Goal: Task Accomplishment & Management: Use online tool/utility

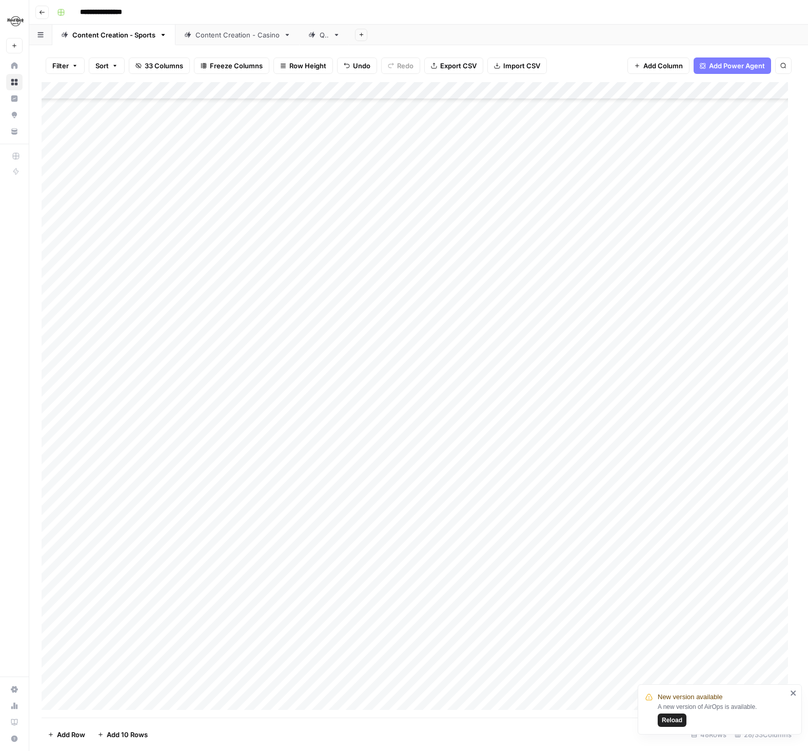
click at [233, 549] on div "Add Column" at bounding box center [419, 399] width 754 height 635
click at [438, 594] on div "Add Column" at bounding box center [419, 399] width 754 height 635
click at [416, 596] on div "Add Column" at bounding box center [419, 399] width 754 height 635
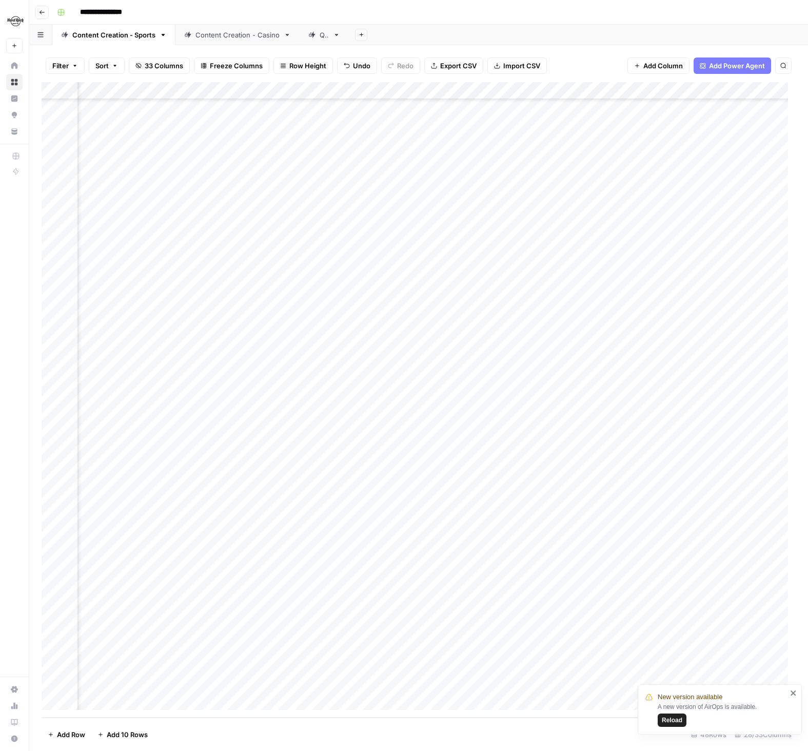
click at [484, 596] on div "Add Column" at bounding box center [419, 399] width 754 height 635
click at [124, 644] on span "Duplicate 1 row" at bounding box center [138, 644] width 82 height 10
click at [122, 599] on div "Add Column" at bounding box center [419, 399] width 754 height 635
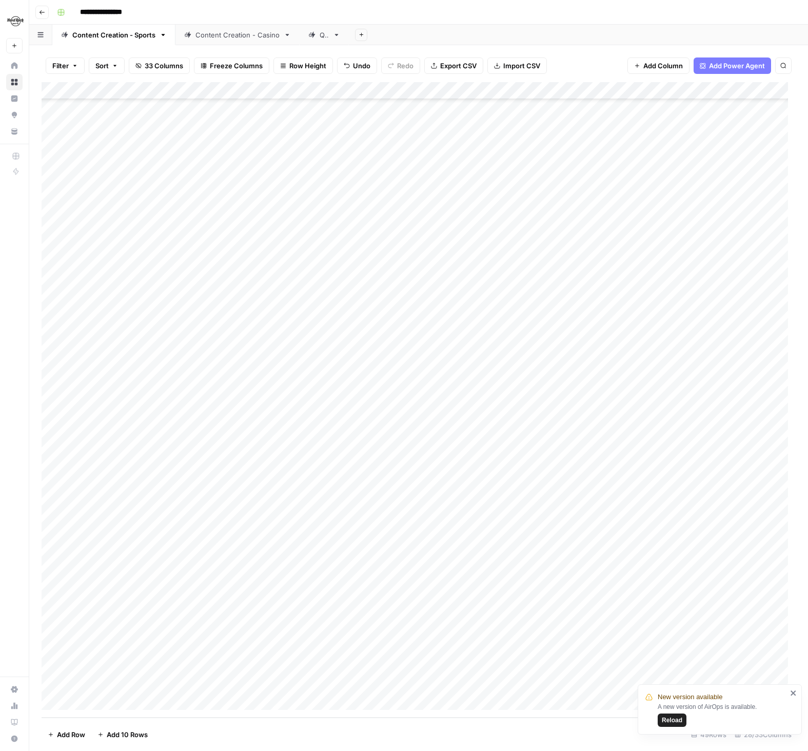
click at [122, 599] on div "Add Column" at bounding box center [419, 399] width 754 height 635
click at [122, 599] on textarea "**********" at bounding box center [159, 597] width 164 height 14
type textarea "*"
type textarea "**********"
click at [152, 628] on div "Add Column" at bounding box center [419, 399] width 754 height 635
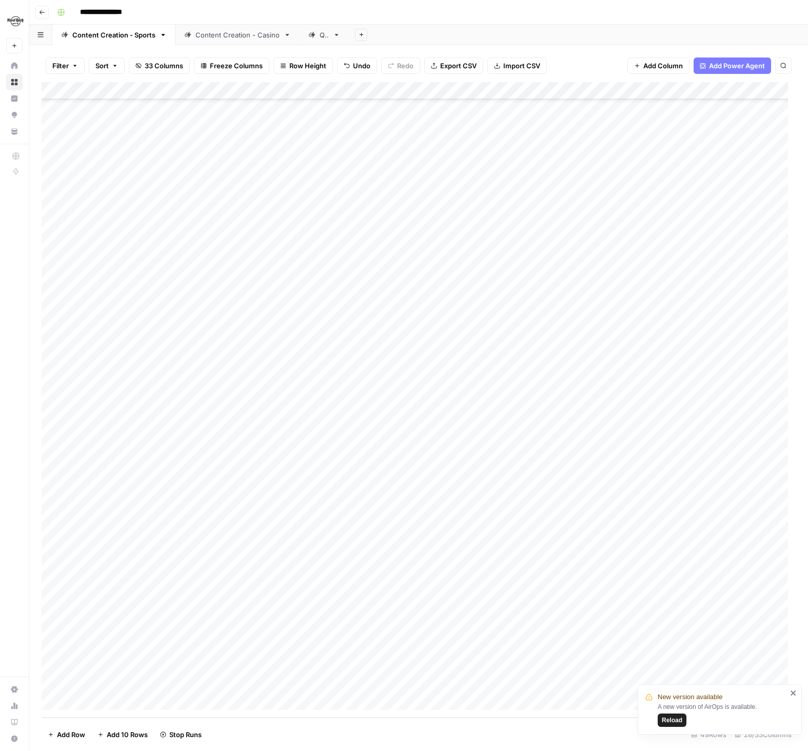
click at [334, 596] on div "Add Column" at bounding box center [419, 399] width 754 height 635
click at [370, 598] on div "Add Column" at bounding box center [419, 399] width 754 height 635
click at [131, 643] on span "Duplicate 1 row" at bounding box center [138, 644] width 82 height 10
click at [128, 596] on div "Add Column" at bounding box center [419, 399] width 754 height 635
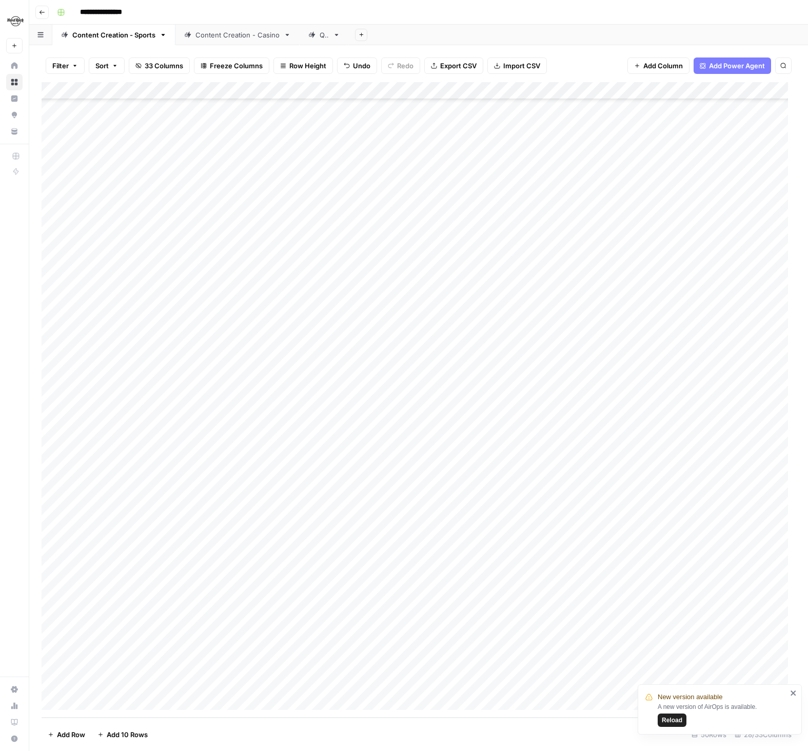
click at [128, 596] on div "Add Column" at bounding box center [419, 399] width 754 height 635
click at [128, 596] on textarea "**********" at bounding box center [159, 597] width 164 height 14
type textarea "**********"
click at [203, 622] on div "Add Column" at bounding box center [419, 399] width 754 height 635
click at [365, 599] on div "Add Column" at bounding box center [419, 399] width 754 height 635
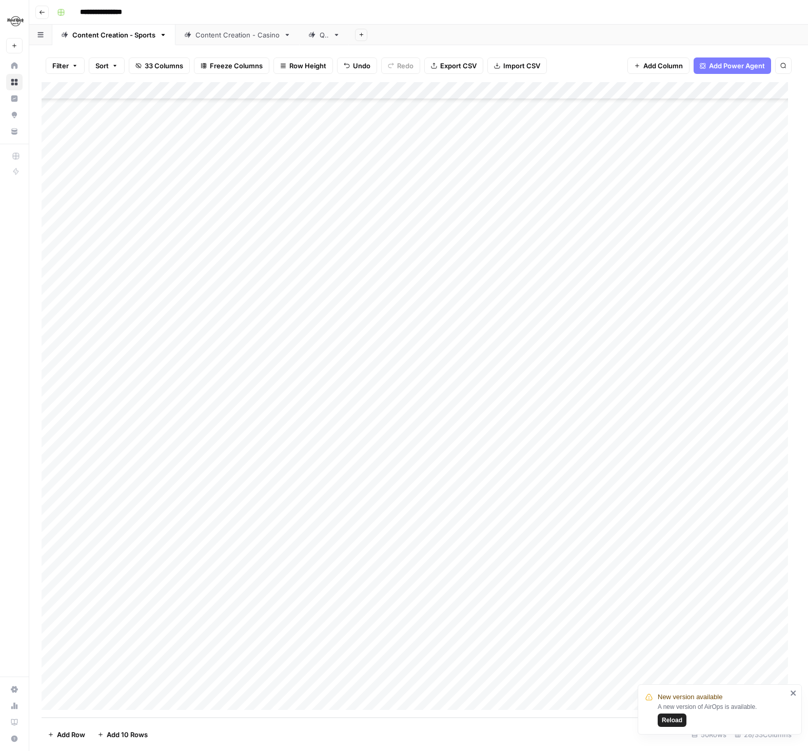
click at [371, 597] on div "Add Column" at bounding box center [419, 399] width 754 height 635
click at [89, 616] on div "Add Column" at bounding box center [419, 399] width 754 height 635
click at [116, 661] on span "Duplicate 1 row" at bounding box center [138, 662] width 82 height 10
click at [129, 615] on div "Add Column" at bounding box center [419, 399] width 754 height 635
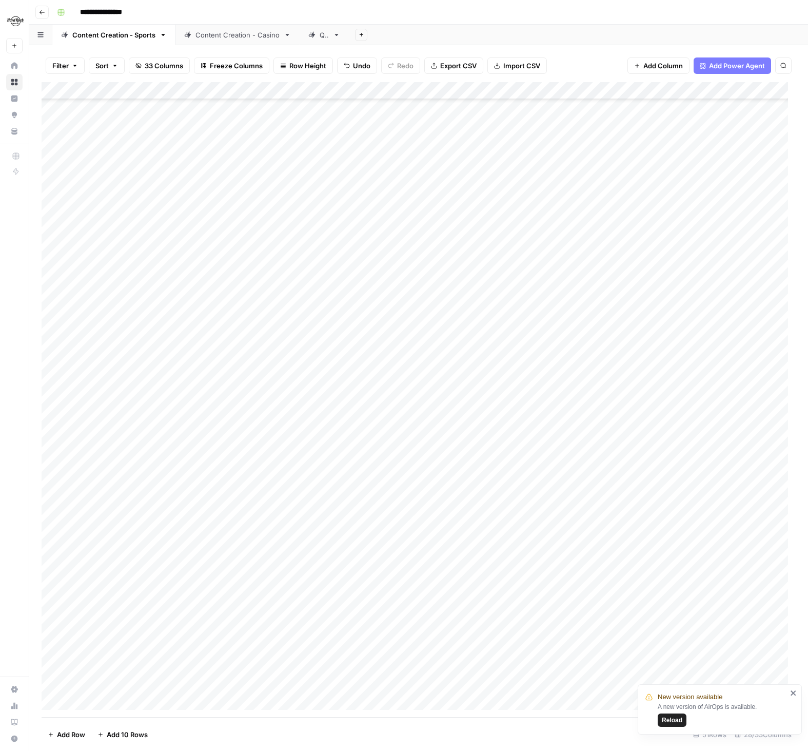
click at [129, 615] on div "Add Column" at bounding box center [419, 399] width 754 height 635
click at [129, 615] on textarea "**********" at bounding box center [159, 615] width 164 height 14
type textarea "**********"
click at [145, 630] on div "Add Column" at bounding box center [419, 399] width 754 height 635
click at [454, 596] on div "Add Column" at bounding box center [419, 399] width 754 height 635
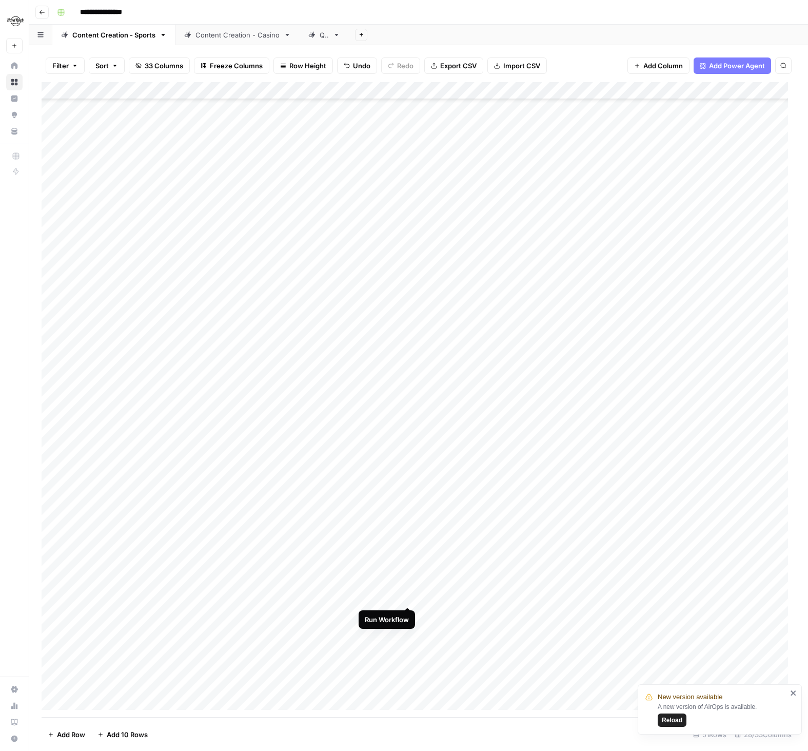
click at [408, 598] on div "Add Column" at bounding box center [419, 399] width 754 height 635
click at [373, 614] on div "Add Column" at bounding box center [419, 399] width 754 height 635
click at [620, 548] on div "Add Column" at bounding box center [419, 399] width 754 height 635
click at [713, 545] on div "Add Column" at bounding box center [419, 399] width 754 height 635
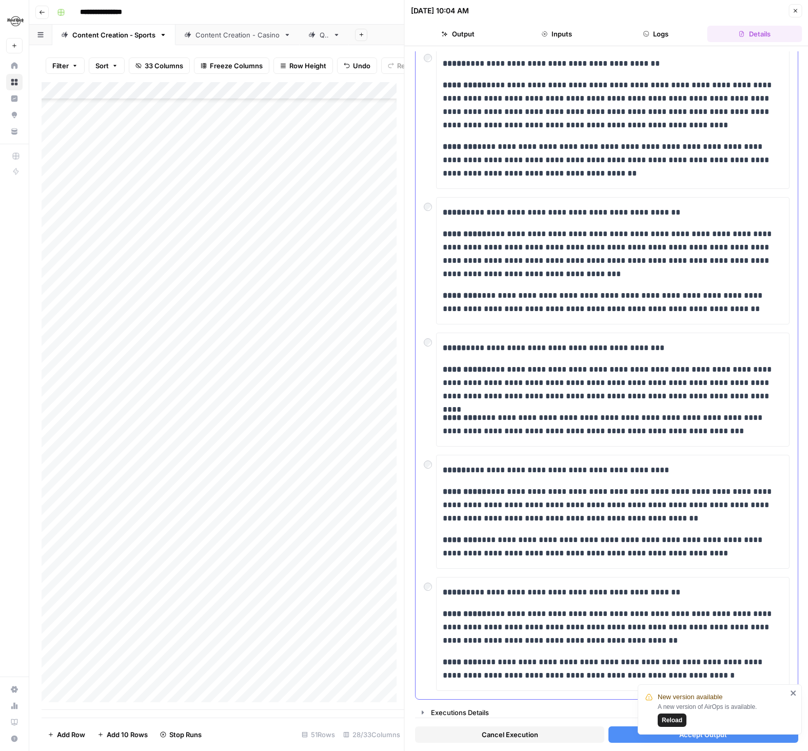
scroll to position [84, 0]
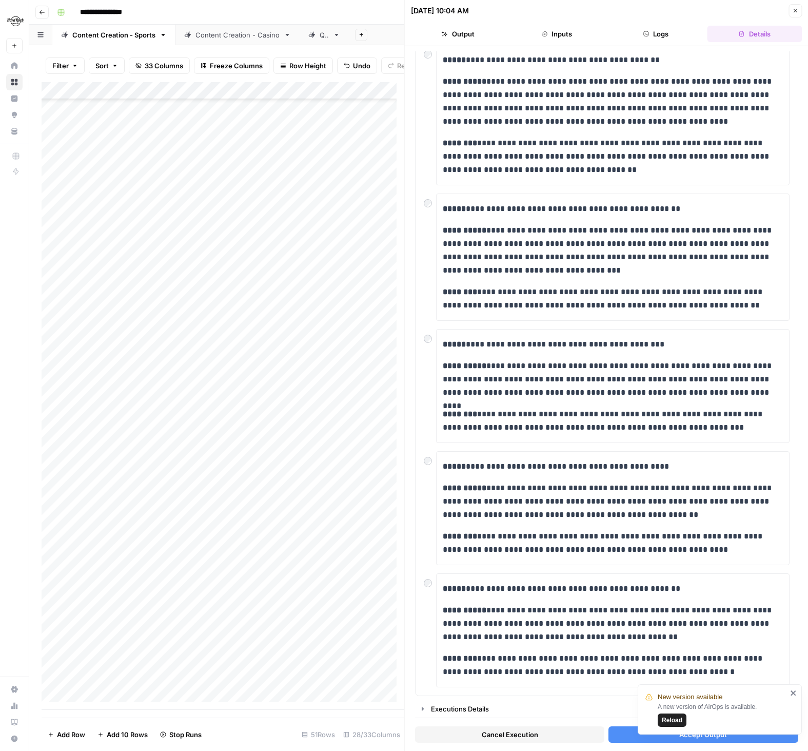
click at [796, 686] on div "New version available A new version of AirOps is available. Reload" at bounding box center [720, 709] width 164 height 50
click at [796, 690] on icon "close" at bounding box center [793, 693] width 7 height 8
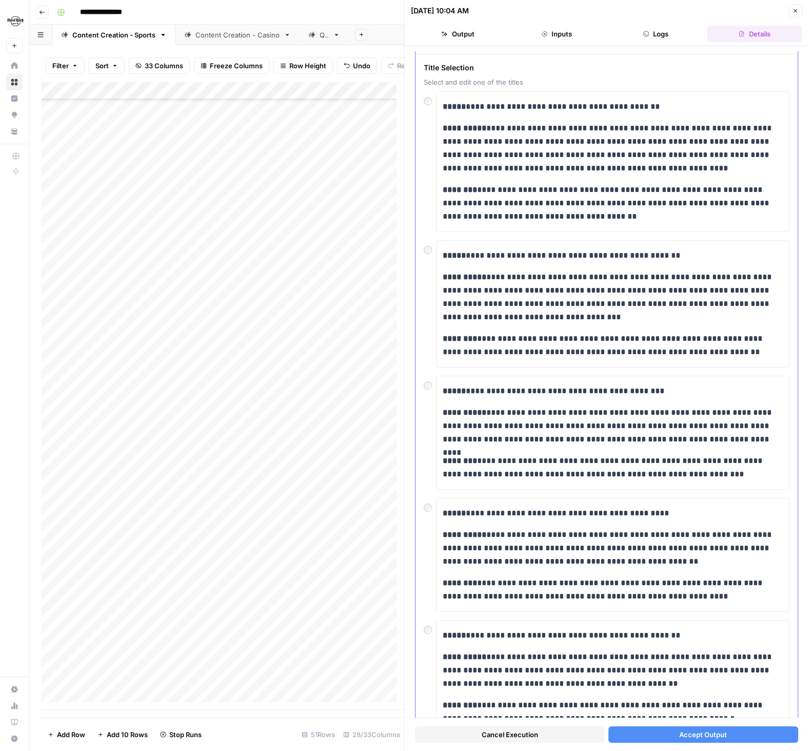
scroll to position [0, 0]
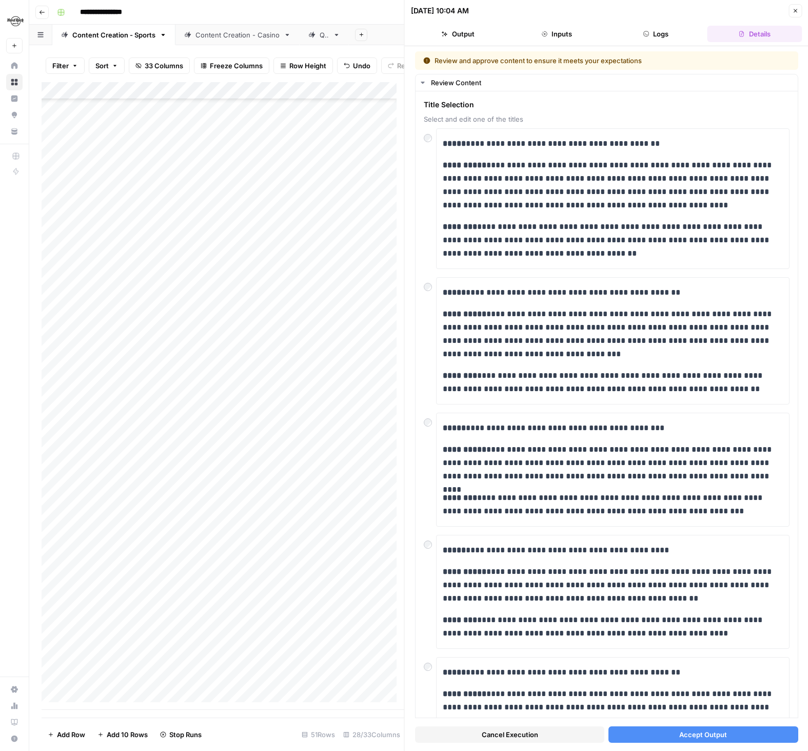
click at [722, 734] on button "Accept Output" at bounding box center [703, 734] width 189 height 16
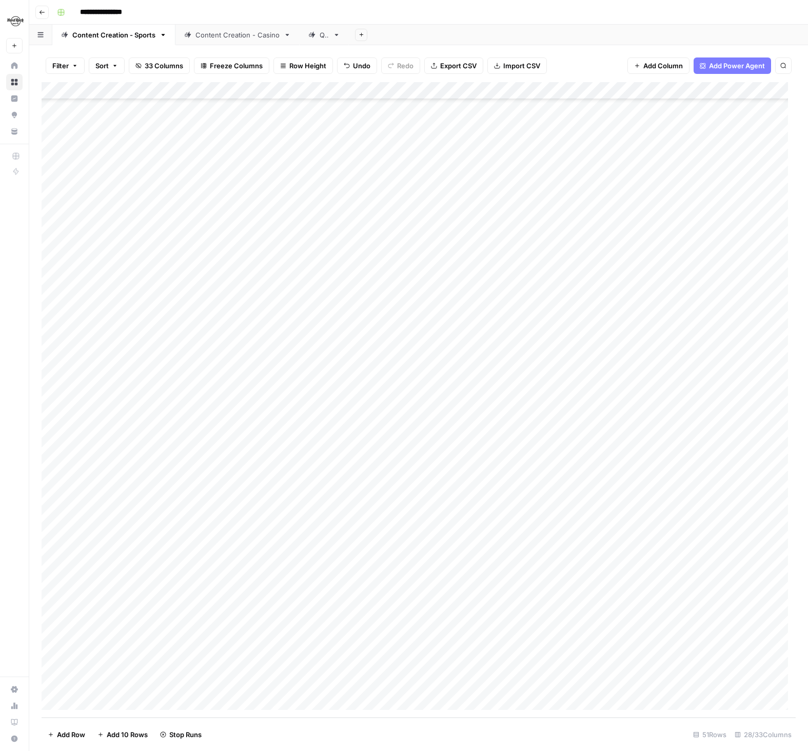
click at [133, 612] on div "Add Column" at bounding box center [419, 399] width 754 height 635
click at [128, 665] on span "Duplicate 1 row" at bounding box center [138, 662] width 82 height 10
click at [110, 615] on div "Add Column" at bounding box center [419, 399] width 754 height 635
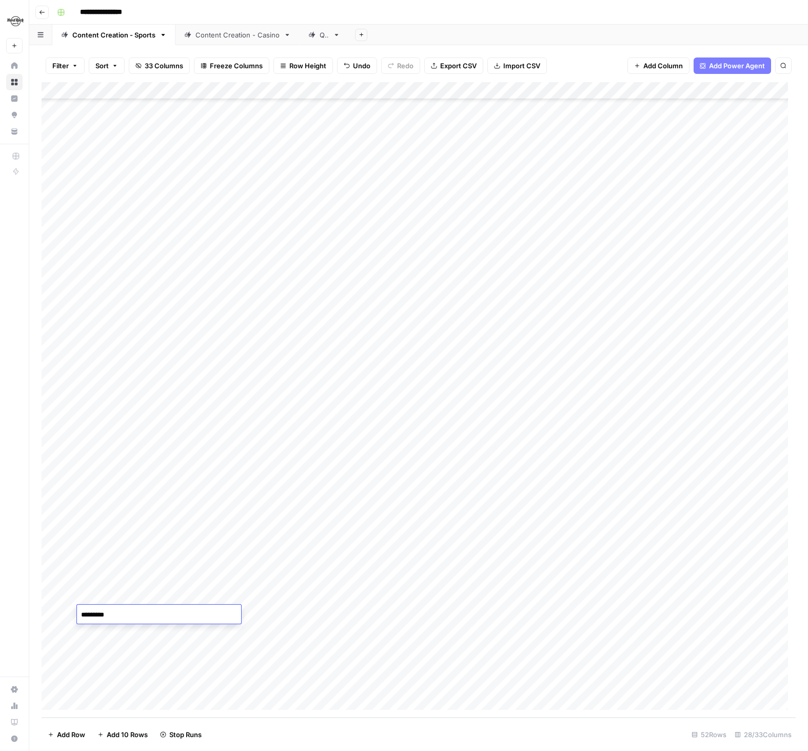
type textarea "**********"
click at [188, 652] on div "Add Column" at bounding box center [419, 399] width 754 height 635
click at [369, 614] on div "Add Column" at bounding box center [419, 399] width 754 height 635
click at [614, 544] on div "Add Column" at bounding box center [419, 399] width 754 height 635
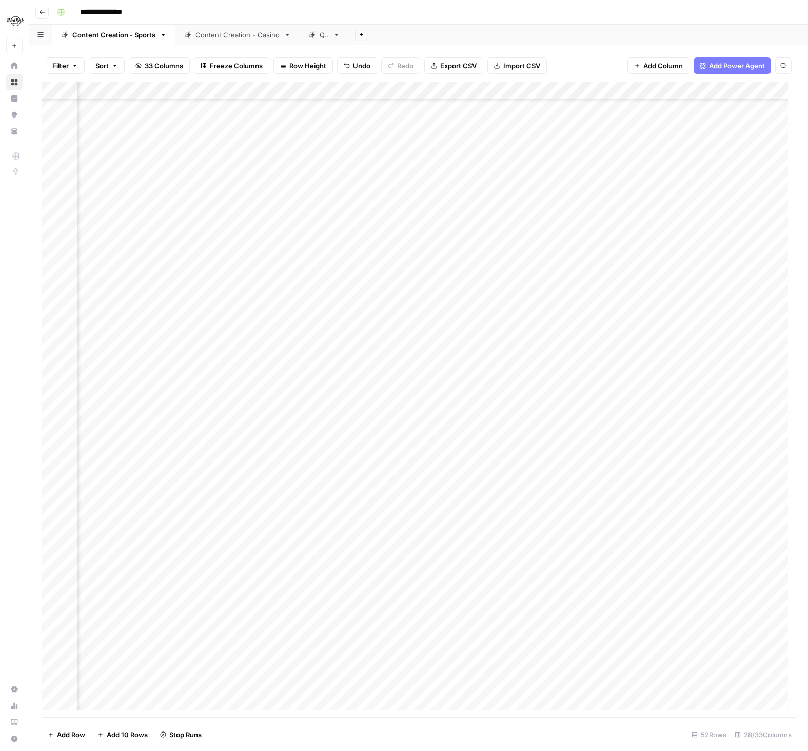
click at [521, 564] on div "Add Column" at bounding box center [419, 399] width 754 height 635
click at [588, 561] on div "Add Column" at bounding box center [419, 399] width 754 height 635
drag, startPoint x: 590, startPoint y: 595, endPoint x: 589, endPoint y: 602, distance: 6.7
click at [589, 595] on div "Add Column" at bounding box center [419, 399] width 754 height 635
click at [586, 614] on div "Add Column" at bounding box center [419, 399] width 754 height 635
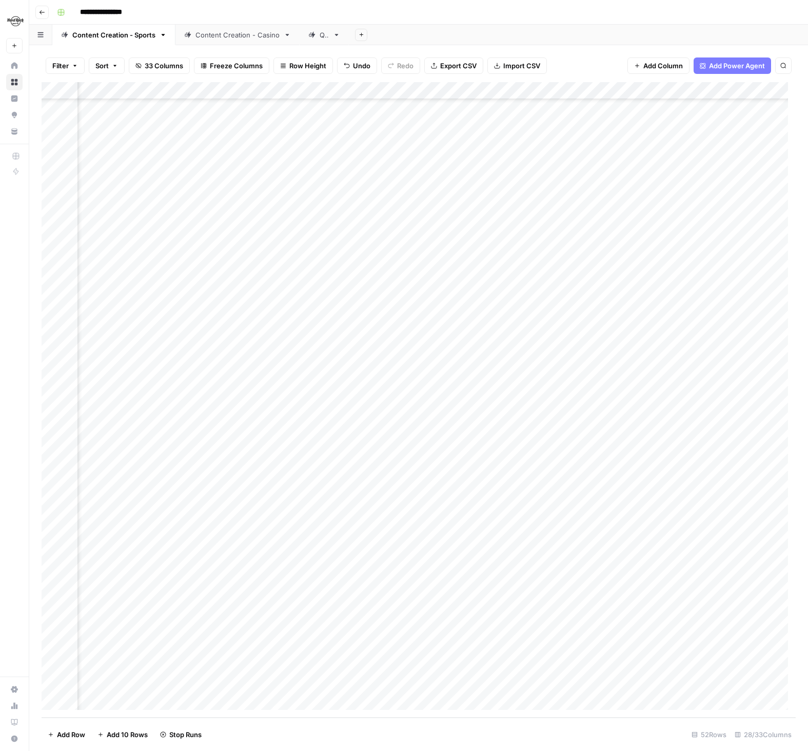
scroll to position [314, 347]
click at [326, 544] on button "button" at bounding box center [334, 544] width 158 height 18
click at [374, 477] on div "Add Column" at bounding box center [419, 399] width 754 height 635
click at [335, 541] on div "Add Column" at bounding box center [419, 399] width 754 height 635
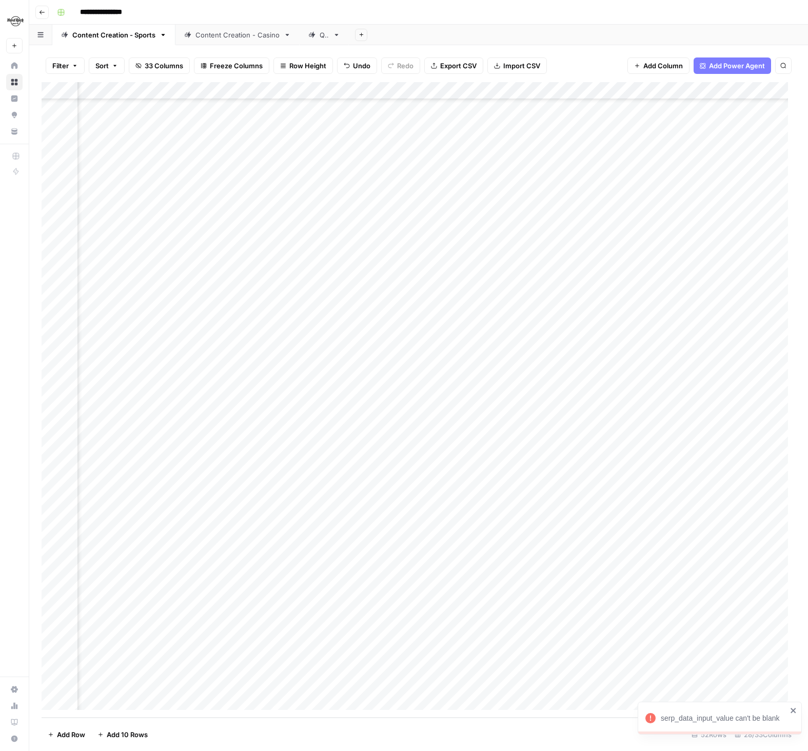
click at [335, 541] on div "Add Column" at bounding box center [419, 399] width 754 height 635
click at [335, 541] on div at bounding box center [333, 544] width 159 height 19
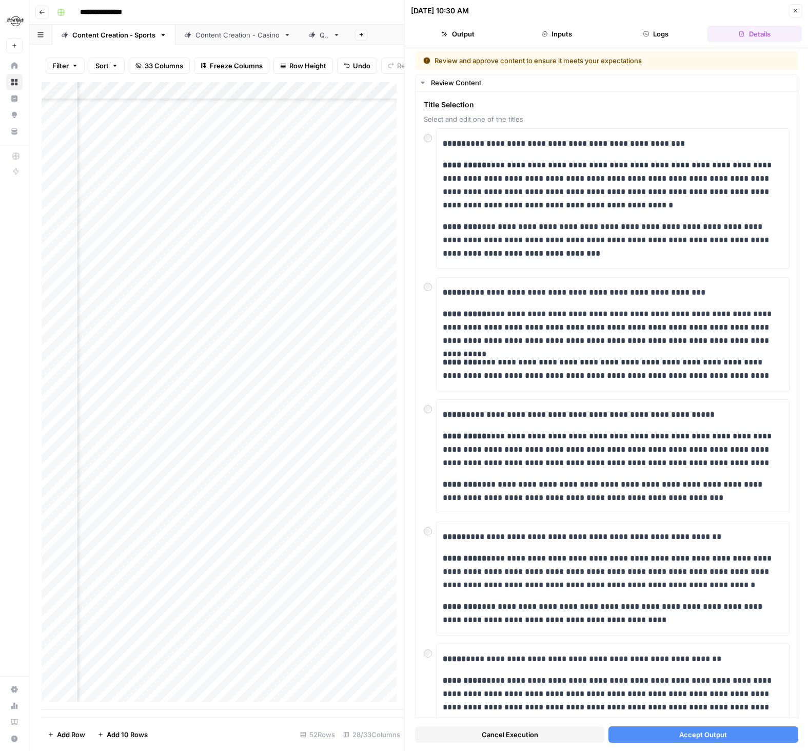
click at [701, 733] on span "Accept Output" at bounding box center [703, 734] width 48 height 10
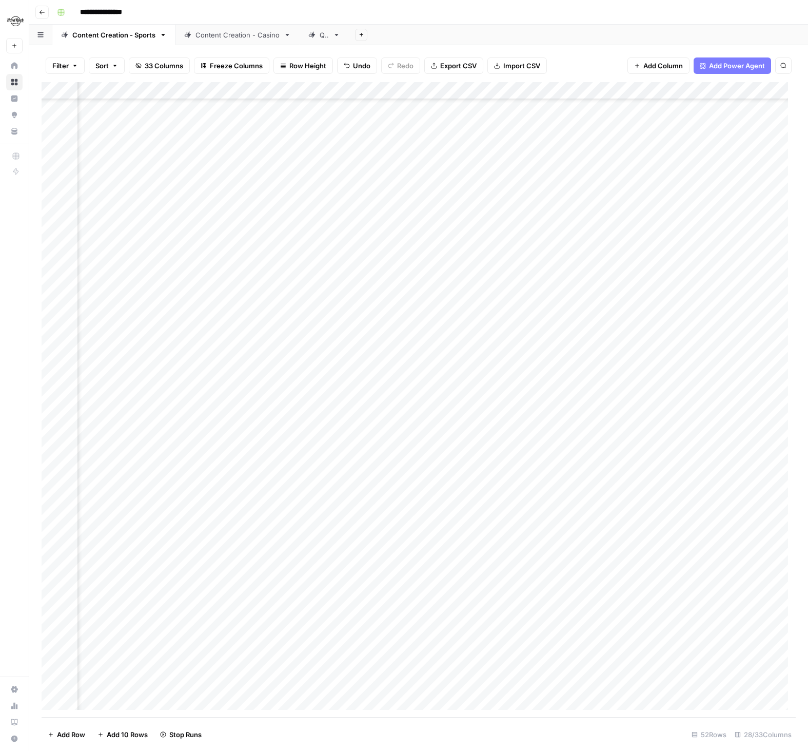
click at [319, 561] on div "Add Column" at bounding box center [419, 399] width 754 height 635
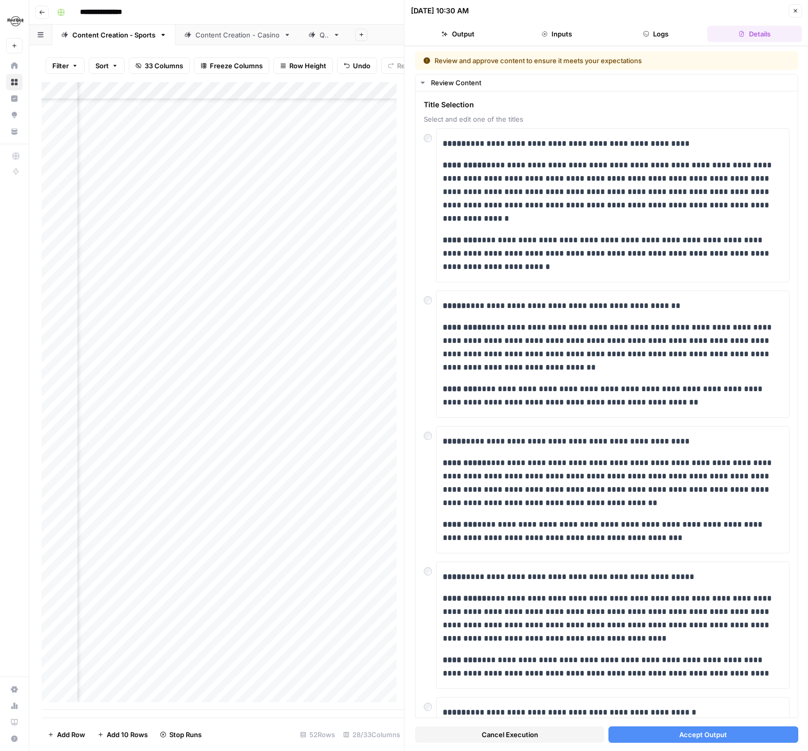
click at [695, 733] on span "Accept Output" at bounding box center [703, 734] width 48 height 10
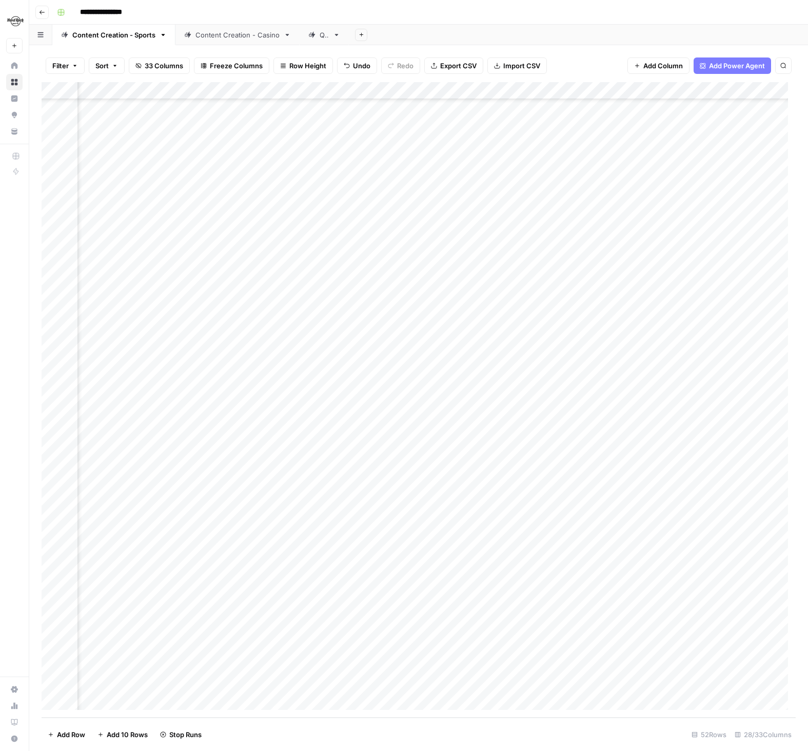
click at [319, 597] on div "Add Column" at bounding box center [419, 399] width 754 height 635
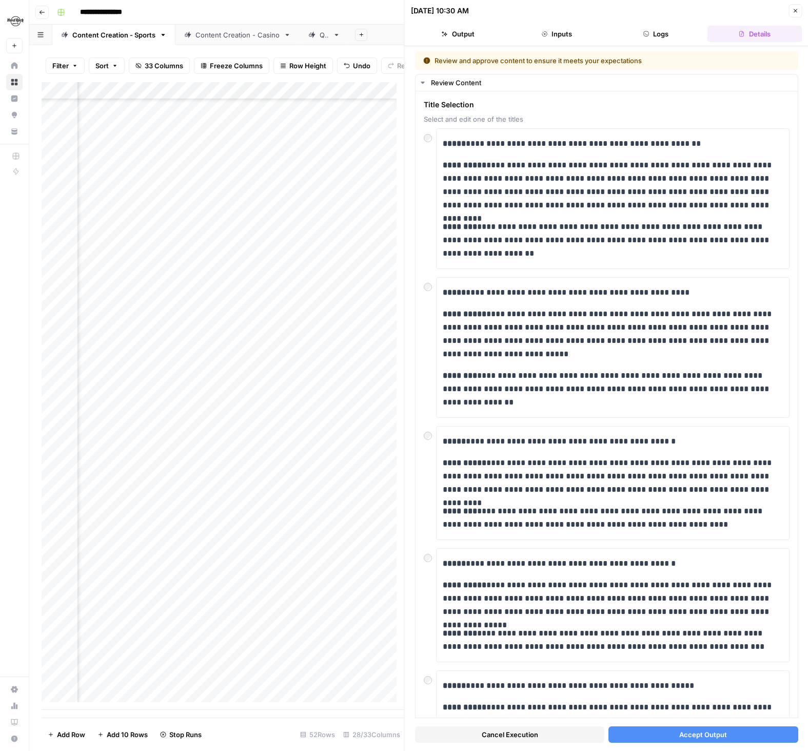
click at [730, 733] on button "Accept Output" at bounding box center [703, 734] width 189 height 16
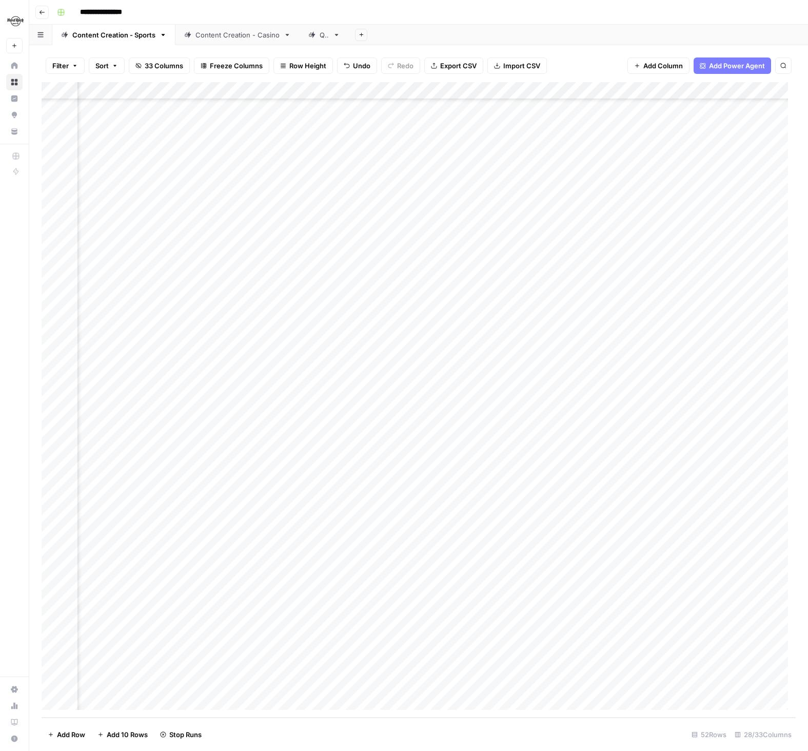
click at [315, 615] on div "Add Column" at bounding box center [419, 399] width 754 height 635
click at [319, 615] on div "Add Column" at bounding box center [419, 399] width 754 height 635
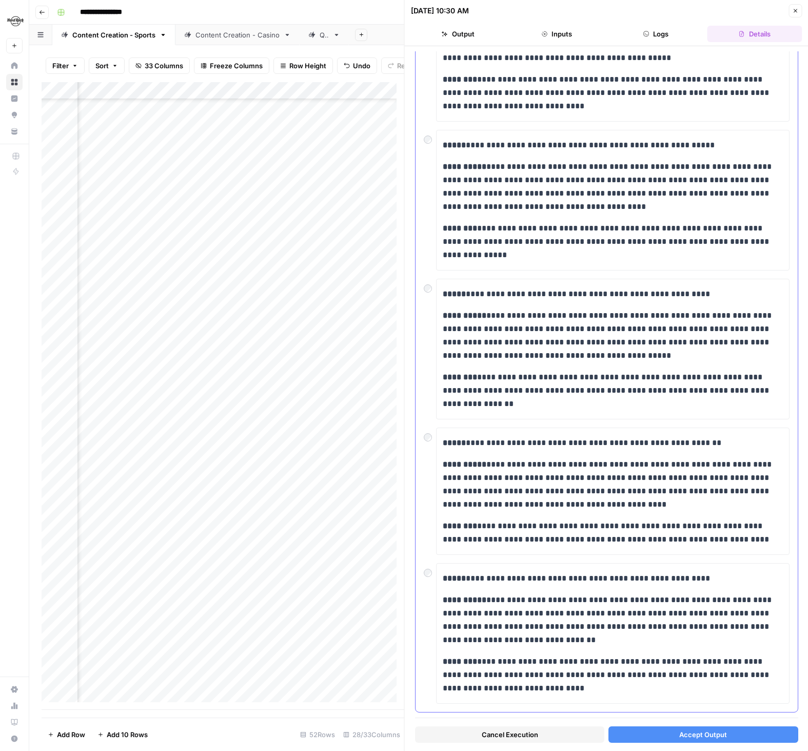
scroll to position [177, 0]
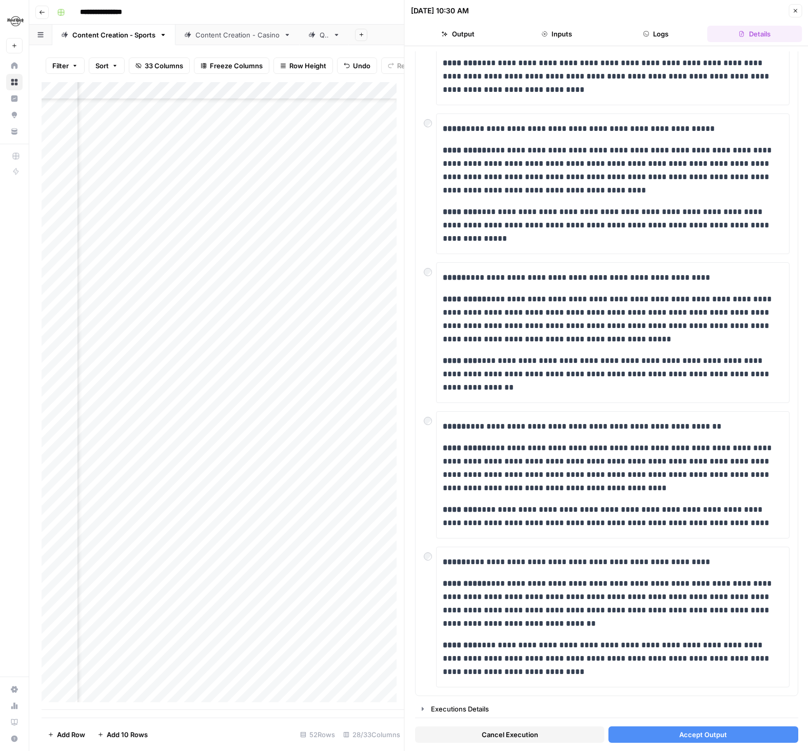
click at [679, 732] on span "Accept Output" at bounding box center [703, 734] width 48 height 10
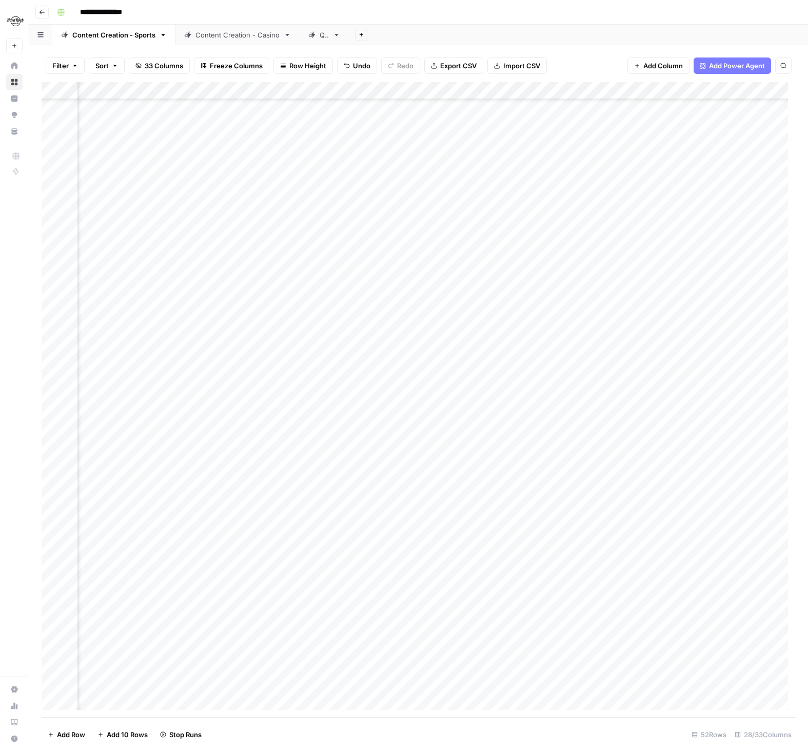
scroll to position [314, 879]
click at [430, 527] on div "Add Column" at bounding box center [419, 399] width 754 height 635
